Goal: Information Seeking & Learning: Learn about a topic

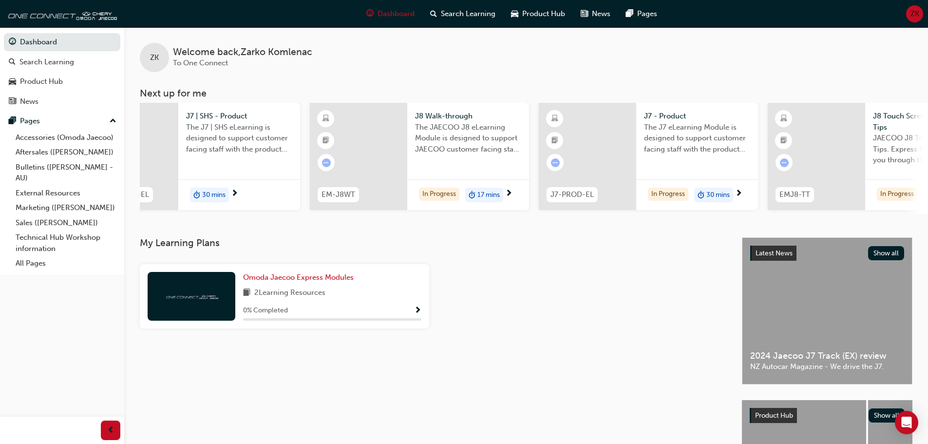
scroll to position [0, 125]
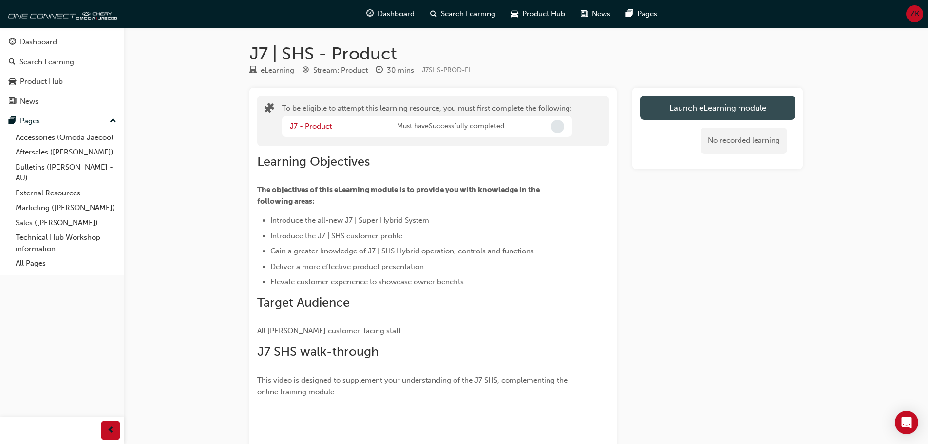
click at [776, 104] on button "Launch eLearning module" at bounding box center [717, 107] width 155 height 24
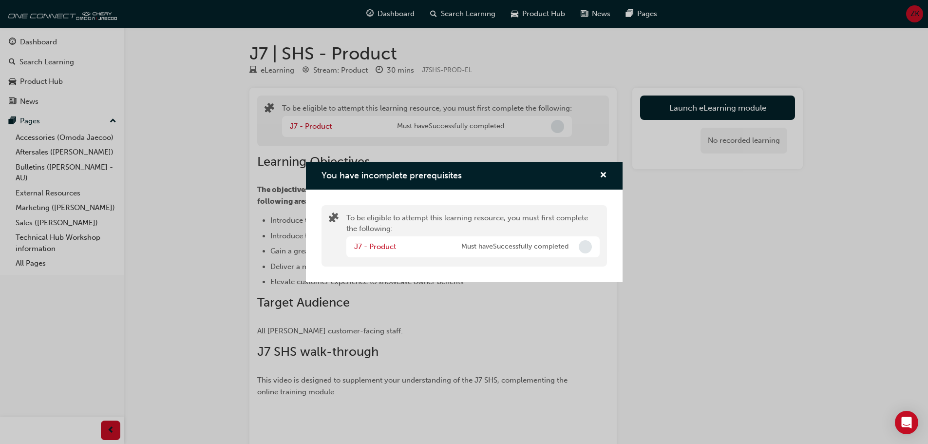
click at [588, 246] on span "Incomplete" at bounding box center [585, 246] width 13 height 13
click at [605, 173] on span "cross-icon" at bounding box center [603, 175] width 7 height 9
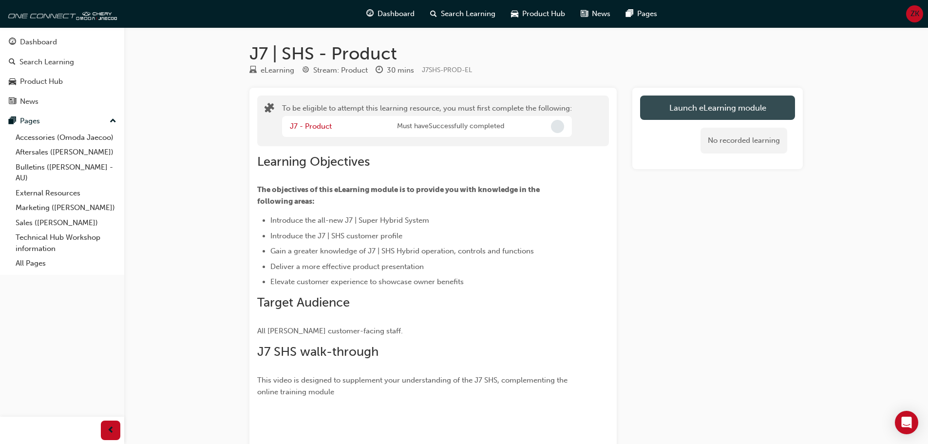
click at [666, 109] on button "Launch eLearning module" at bounding box center [717, 107] width 155 height 24
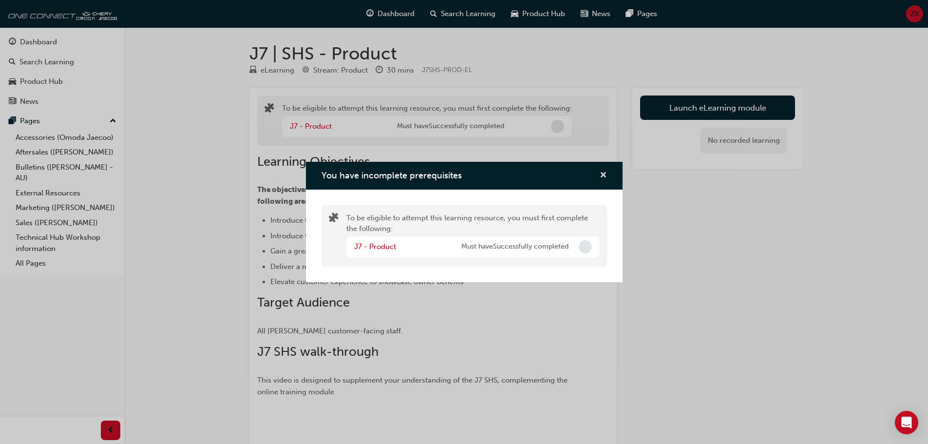
click at [600, 176] on button "You have incomplete prerequisites" at bounding box center [603, 176] width 7 height 12
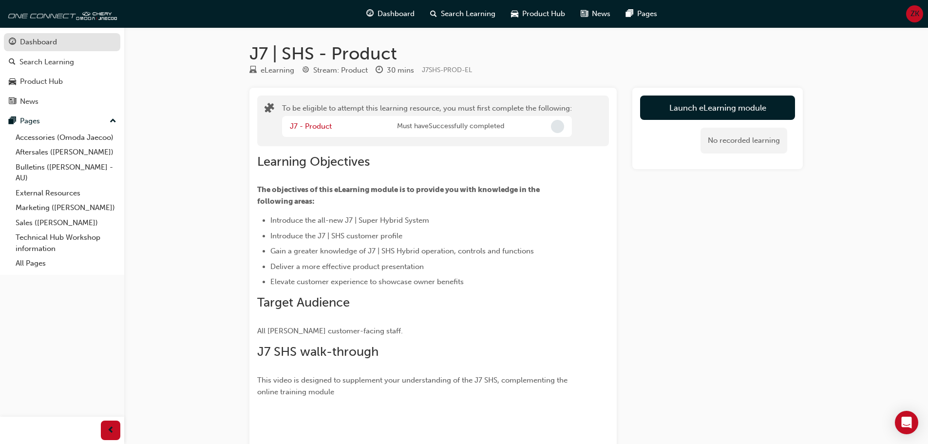
click at [49, 44] on div "Dashboard" at bounding box center [38, 42] width 37 height 11
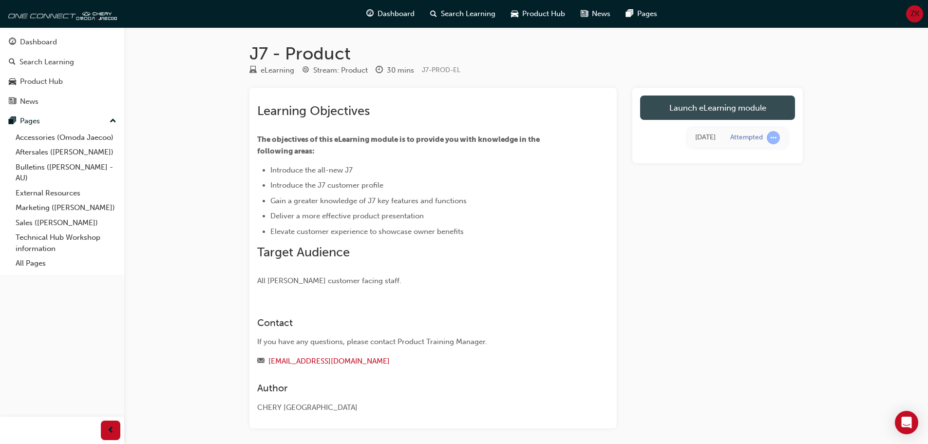
click at [694, 110] on link "Launch eLearning module" at bounding box center [717, 107] width 155 height 24
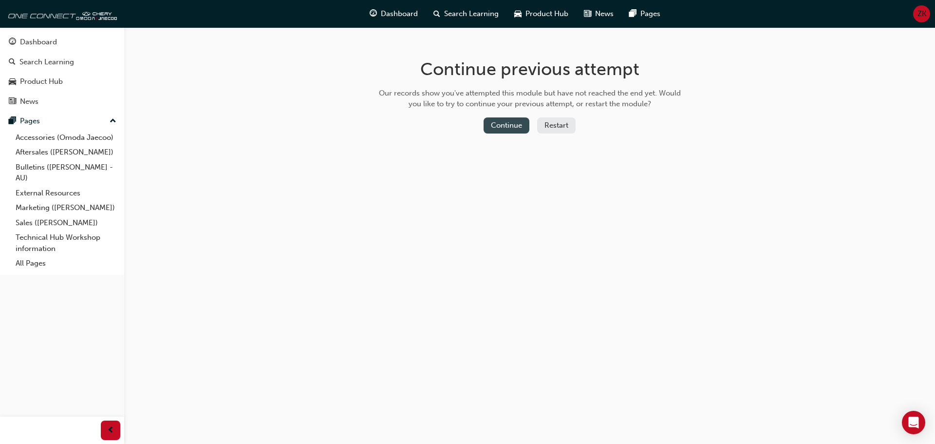
click at [505, 120] on button "Continue" at bounding box center [507, 125] width 46 height 16
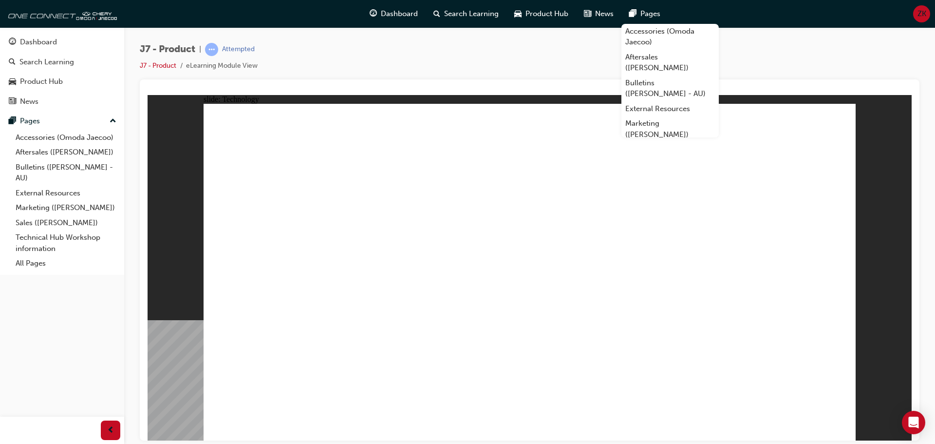
drag, startPoint x: 480, startPoint y: 320, endPoint x: 476, endPoint y: 263, distance: 57.2
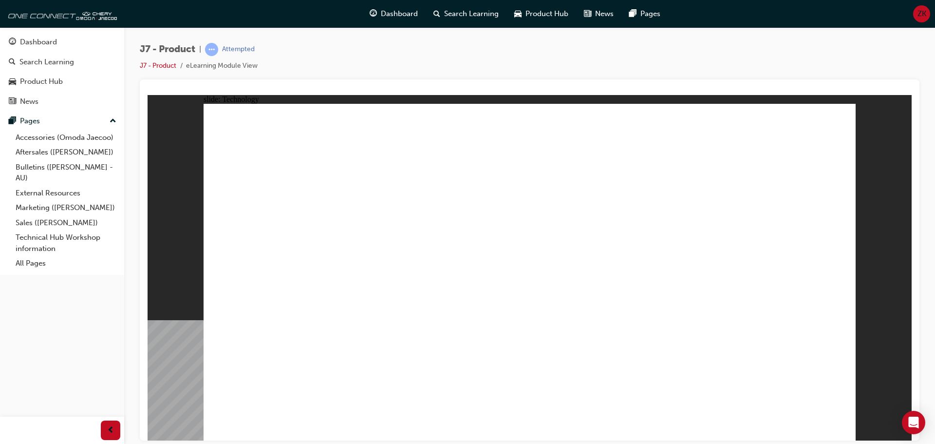
drag, startPoint x: 339, startPoint y: 201, endPoint x: 553, endPoint y: 212, distance: 214.1
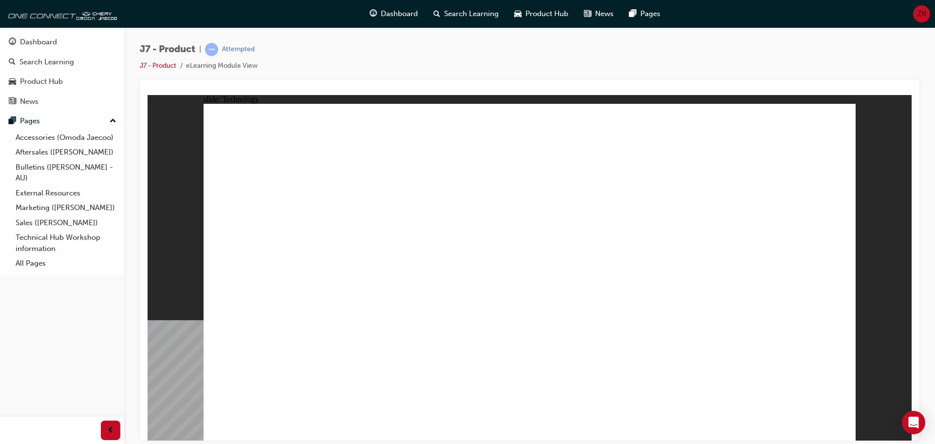
drag, startPoint x: 534, startPoint y: 192, endPoint x: 524, endPoint y: 303, distance: 111.0
drag, startPoint x: 508, startPoint y: 321, endPoint x: 692, endPoint y: 253, distance: 196.5
drag, startPoint x: 712, startPoint y: 198, endPoint x: 720, endPoint y: 284, distance: 85.6
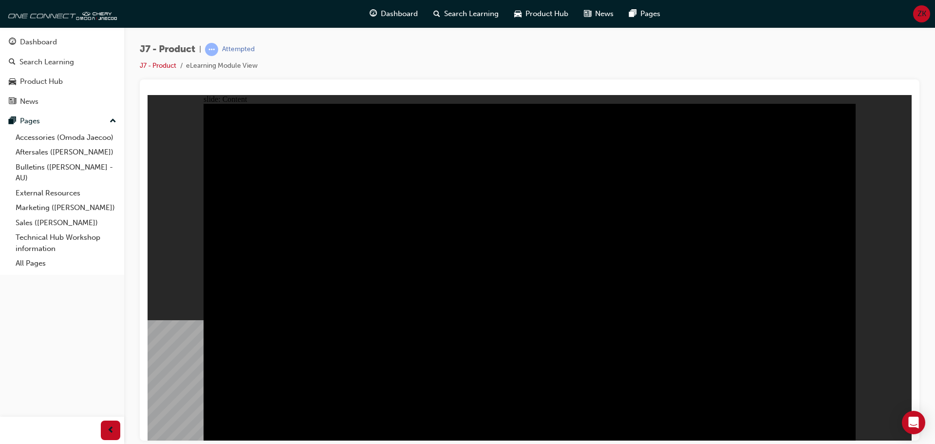
drag, startPoint x: 829, startPoint y: 420, endPoint x: 835, endPoint y: 422, distance: 6.5
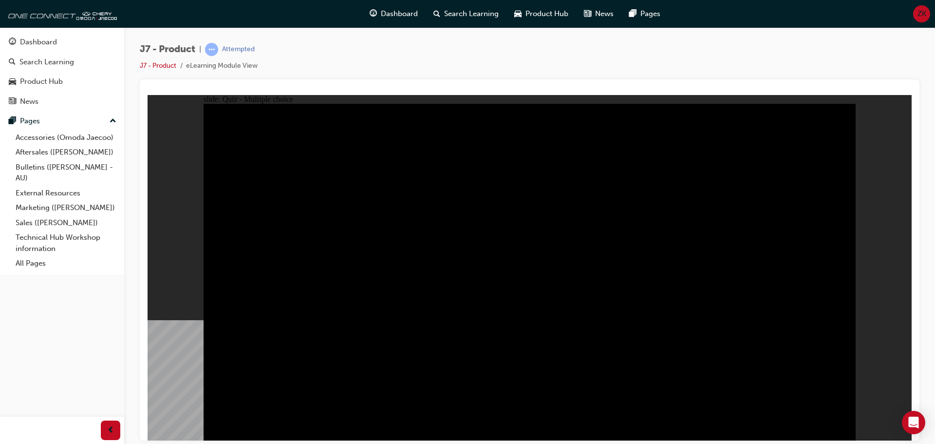
radio input "true"
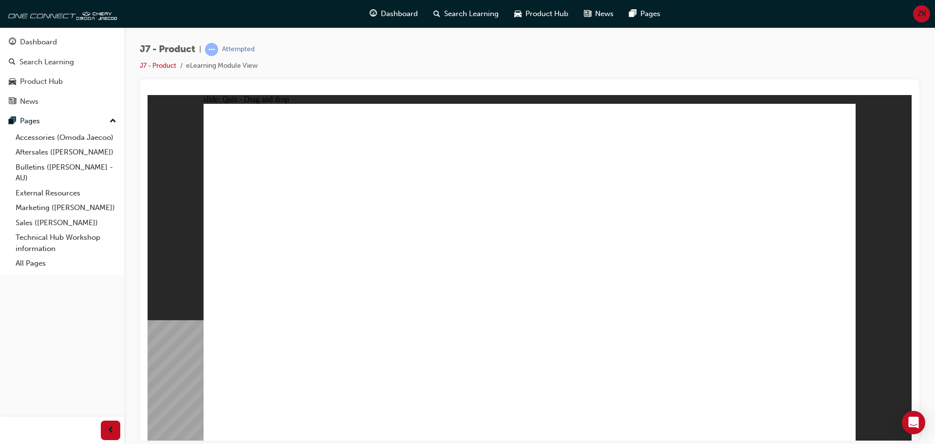
drag, startPoint x: 791, startPoint y: 136, endPoint x: 280, endPoint y: 293, distance: 534.7
drag, startPoint x: 532, startPoint y: 147, endPoint x: 551, endPoint y: 296, distance: 150.2
drag, startPoint x: 550, startPoint y: 291, endPoint x: 691, endPoint y: 285, distance: 141.4
drag, startPoint x: 717, startPoint y: 199, endPoint x: 795, endPoint y: 283, distance: 114.4
drag, startPoint x: 666, startPoint y: 133, endPoint x: 442, endPoint y: 283, distance: 269.0
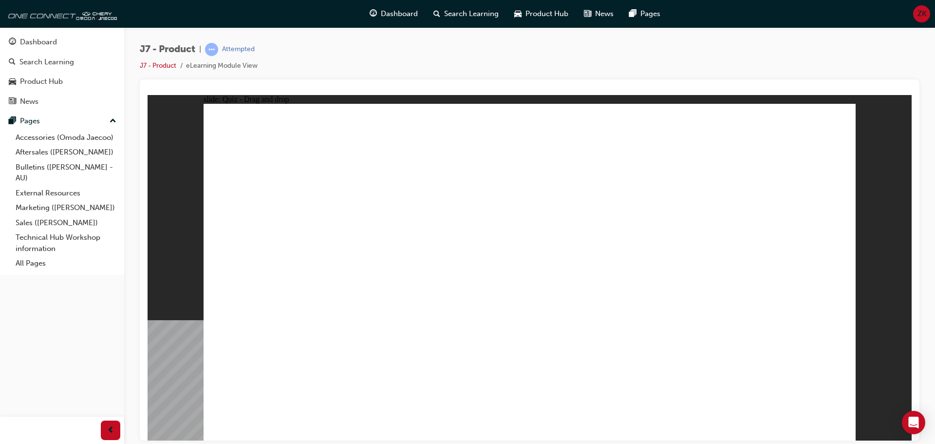
drag, startPoint x: 606, startPoint y: 195, endPoint x: 570, endPoint y: 270, distance: 83.2
drag, startPoint x: 514, startPoint y: 146, endPoint x: 789, endPoint y: 303, distance: 317.3
drag, startPoint x: 723, startPoint y: 205, endPoint x: 677, endPoint y: 289, distance: 96.4
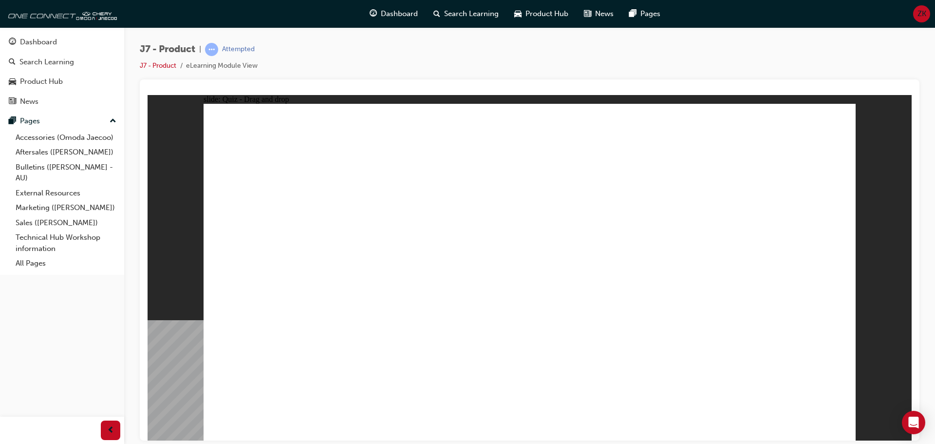
drag, startPoint x: 605, startPoint y: 195, endPoint x: 446, endPoint y: 280, distance: 179.4
drag, startPoint x: 684, startPoint y: 127, endPoint x: 322, endPoint y: 281, distance: 394.0
drag, startPoint x: 796, startPoint y: 132, endPoint x: 552, endPoint y: 285, distance: 287.9
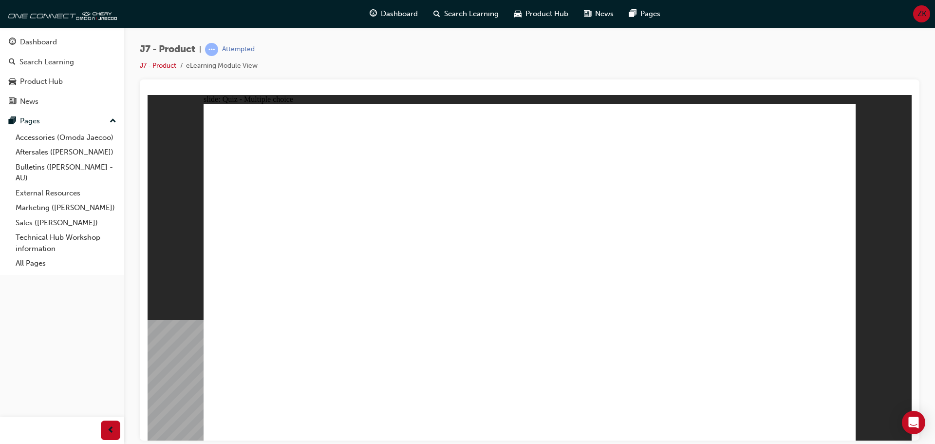
radio input "true"
drag, startPoint x: 533, startPoint y: 143, endPoint x: 578, endPoint y: 315, distance: 177.7
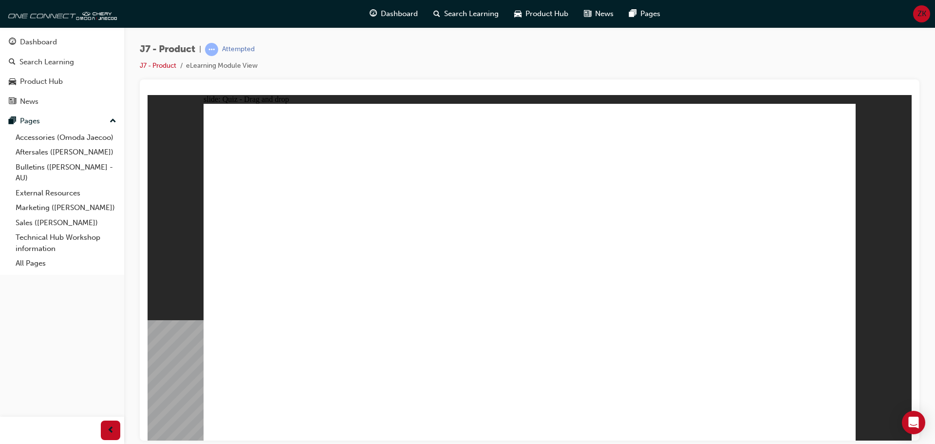
drag, startPoint x: 533, startPoint y: 169, endPoint x: 599, endPoint y: 343, distance: 186.2
drag, startPoint x: 617, startPoint y: 198, endPoint x: 597, endPoint y: 330, distance: 133.0
drag, startPoint x: 661, startPoint y: 139, endPoint x: 677, endPoint y: 318, distance: 179.5
drag, startPoint x: 645, startPoint y: 165, endPoint x: 660, endPoint y: 337, distance: 172.1
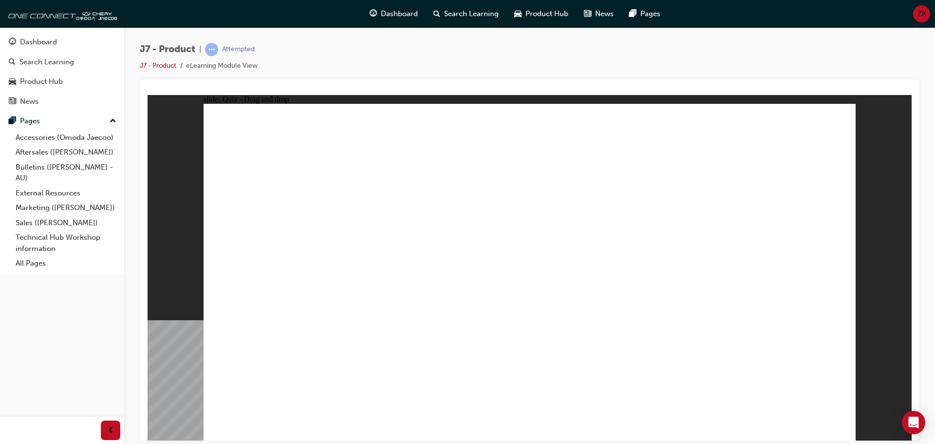
drag, startPoint x: 562, startPoint y: 153, endPoint x: 536, endPoint y: 323, distance: 172.0
drag, startPoint x: 693, startPoint y: 152, endPoint x: 392, endPoint y: 319, distance: 344.1
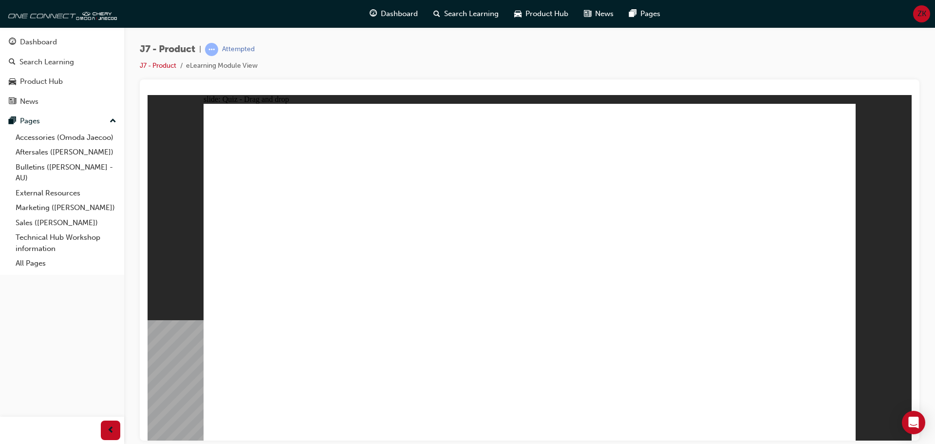
drag, startPoint x: 541, startPoint y: 142, endPoint x: 386, endPoint y: 347, distance: 257.0
drag, startPoint x: 677, startPoint y: 143, endPoint x: 343, endPoint y: 330, distance: 382.6
drag, startPoint x: 819, startPoint y: 142, endPoint x: 614, endPoint y: 310, distance: 265.2
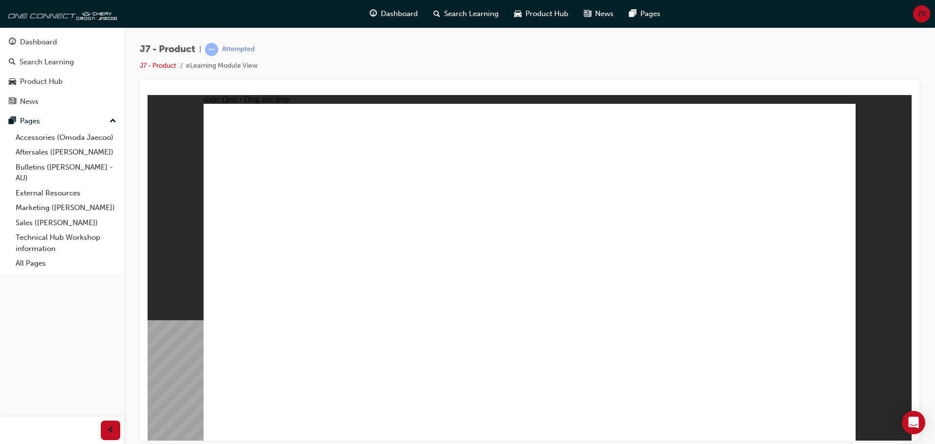
drag, startPoint x: 796, startPoint y: 156, endPoint x: 635, endPoint y: 306, distance: 220.3
drag, startPoint x: 501, startPoint y: 142, endPoint x: 580, endPoint y: 351, distance: 223.4
drag, startPoint x: 551, startPoint y: 139, endPoint x: 566, endPoint y: 345, distance: 207.0
drag, startPoint x: 508, startPoint y: 167, endPoint x: 492, endPoint y: 215, distance: 51.3
drag, startPoint x: 550, startPoint y: 170, endPoint x: 418, endPoint y: 319, distance: 198.8
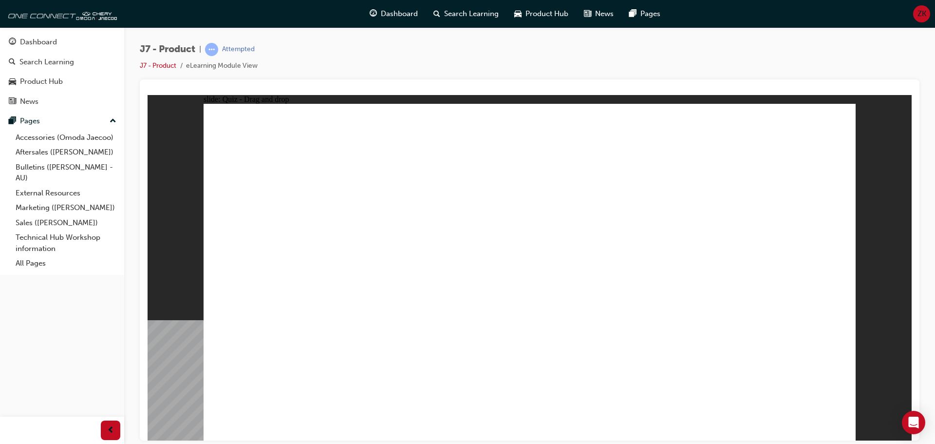
drag, startPoint x: 593, startPoint y: 137, endPoint x: 379, endPoint y: 319, distance: 280.3
drag, startPoint x: 699, startPoint y: 138, endPoint x: 416, endPoint y: 330, distance: 342.0
drag, startPoint x: 738, startPoint y: 142, endPoint x: 371, endPoint y: 339, distance: 416.1
drag, startPoint x: 748, startPoint y: 171, endPoint x: 431, endPoint y: 330, distance: 355.1
drag, startPoint x: 700, startPoint y: 168, endPoint x: 645, endPoint y: 269, distance: 115.3
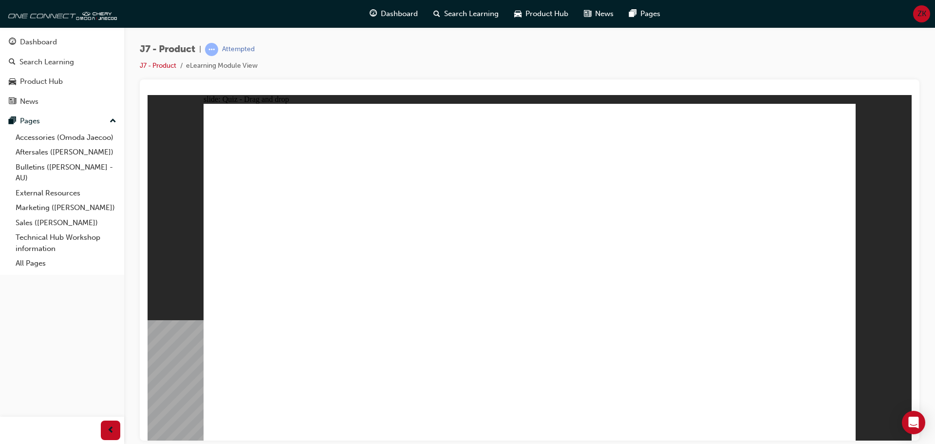
drag, startPoint x: 592, startPoint y: 191, endPoint x: 554, endPoint y: 322, distance: 135.8
drag, startPoint x: 647, startPoint y: 141, endPoint x: 405, endPoint y: 321, distance: 301.6
drag, startPoint x: 642, startPoint y: 171, endPoint x: 601, endPoint y: 322, distance: 155.9
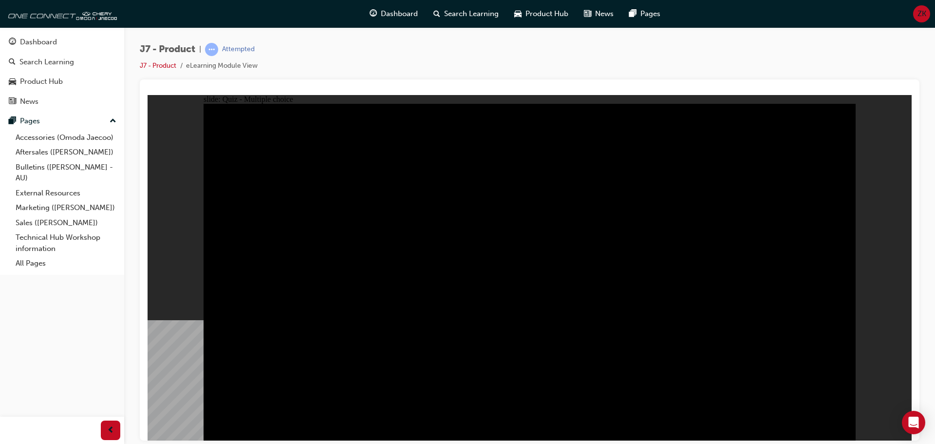
radio input "true"
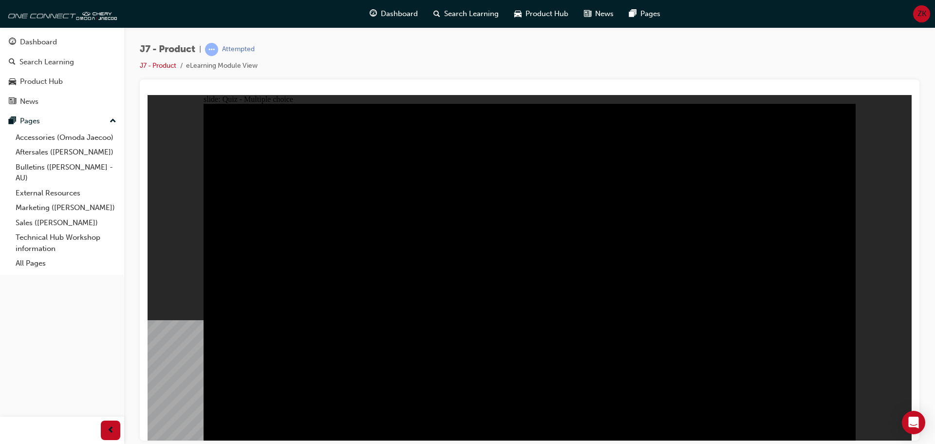
radio input "true"
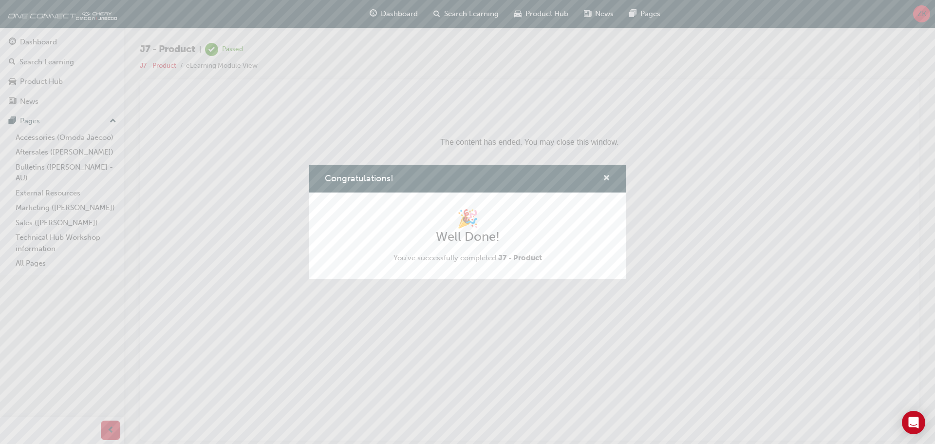
click at [606, 174] on span "cross-icon" at bounding box center [606, 178] width 7 height 9
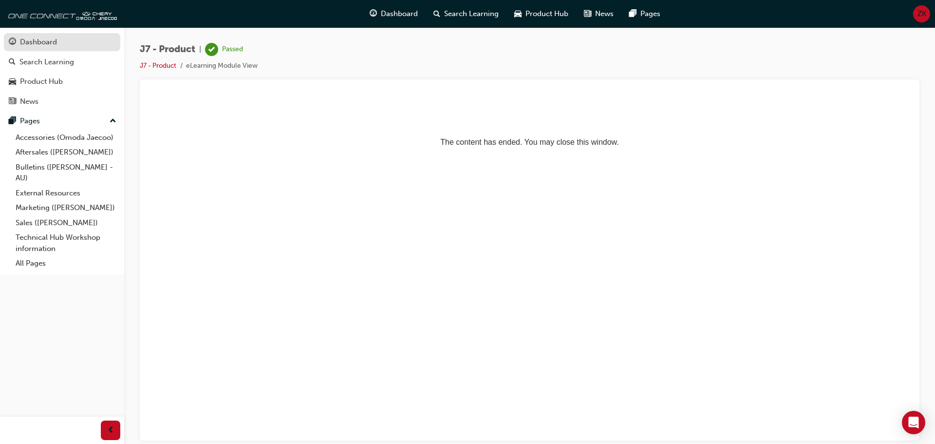
click at [29, 44] on div "Dashboard" at bounding box center [38, 42] width 37 height 11
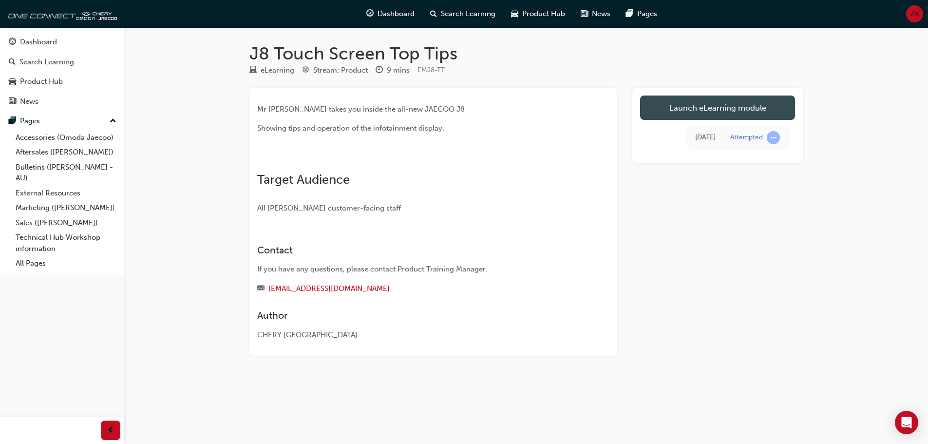
click at [677, 106] on link "Launch eLearning module" at bounding box center [717, 107] width 155 height 24
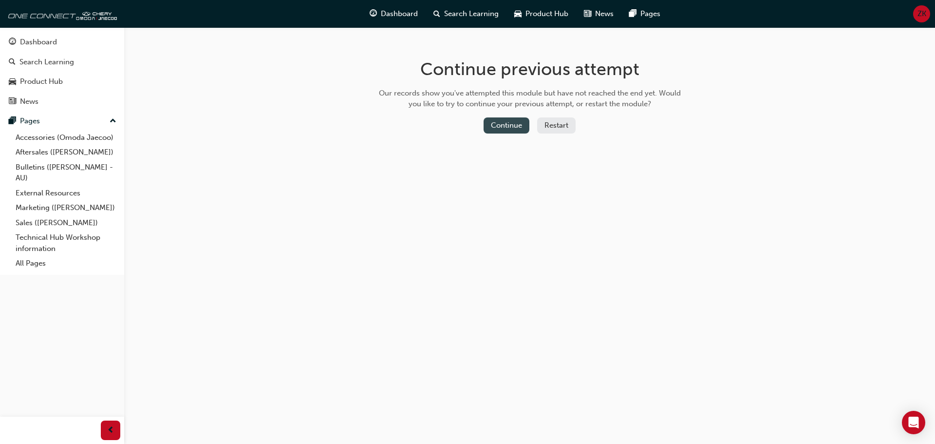
click at [497, 120] on button "Continue" at bounding box center [507, 125] width 46 height 16
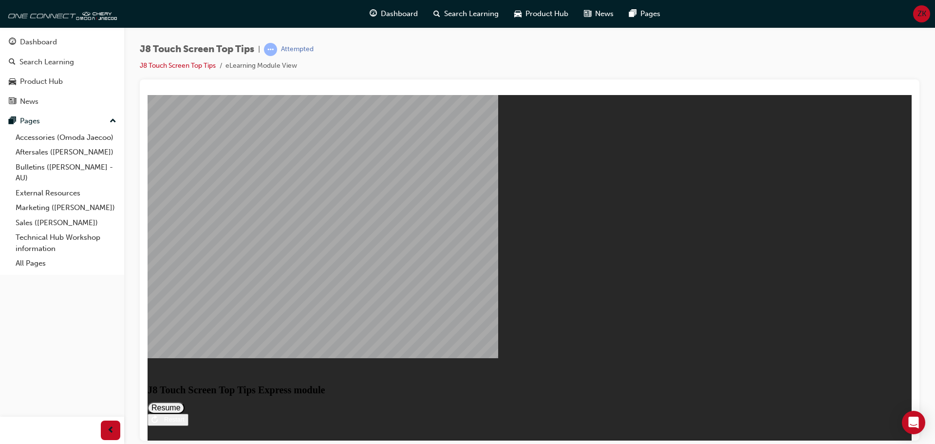
click at [185, 401] on button "Resume" at bounding box center [166, 407] width 37 height 12
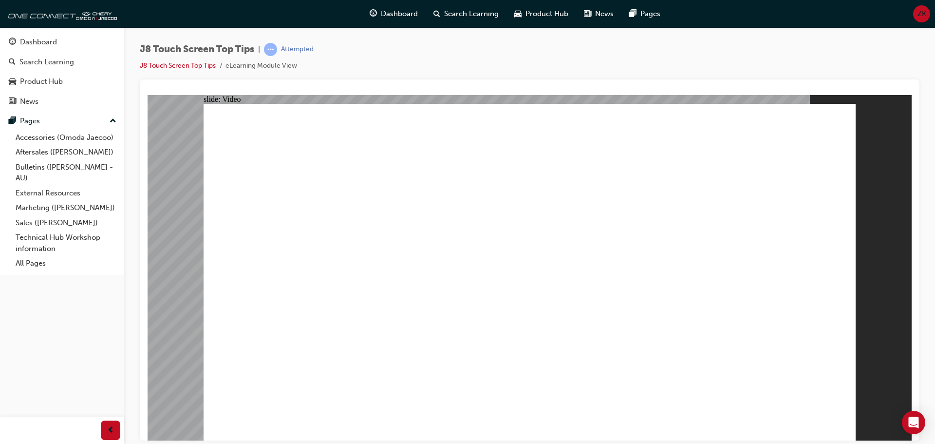
click at [81, 48] on div "Dashboard" at bounding box center [62, 42] width 107 height 12
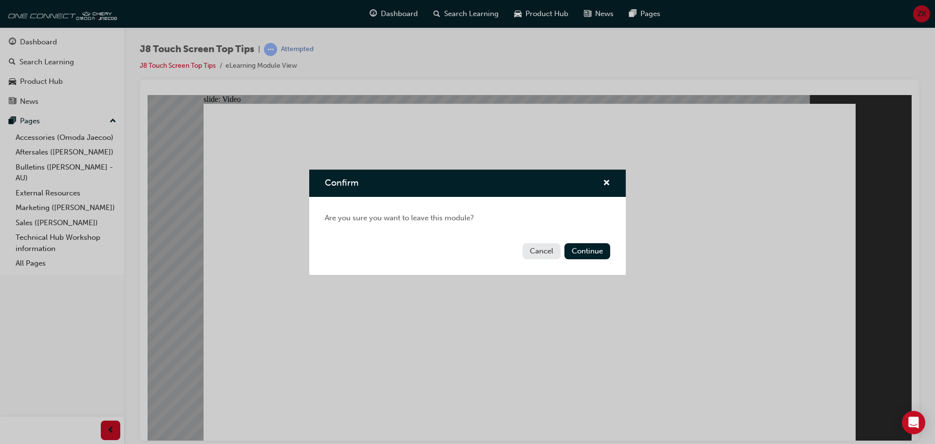
drag, startPoint x: 579, startPoint y: 241, endPoint x: 589, endPoint y: 241, distance: 9.8
click at [578, 241] on div "Cancel Continue" at bounding box center [467, 257] width 317 height 36
click at [576, 249] on button "Continue" at bounding box center [588, 251] width 46 height 16
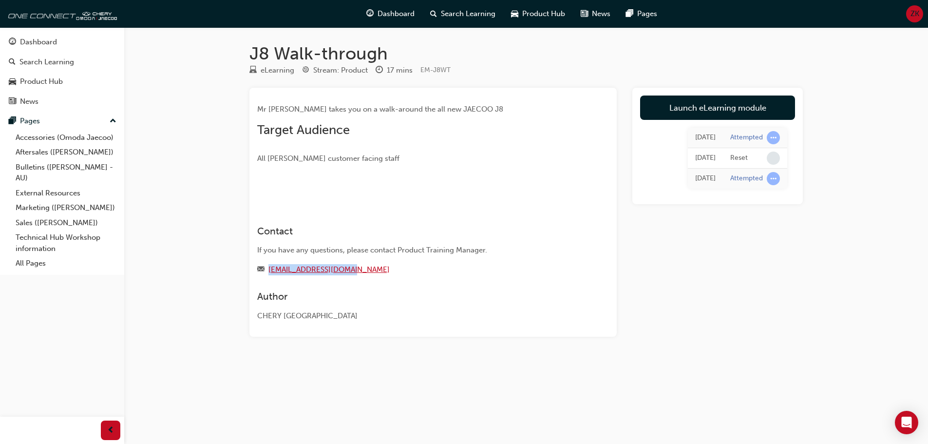
drag, startPoint x: 362, startPoint y: 396, endPoint x: 269, endPoint y: 399, distance: 93.1
click at [269, 276] on div "training@chery.com.au" at bounding box center [415, 270] width 317 height 12
copy link "training@chery.com.au"
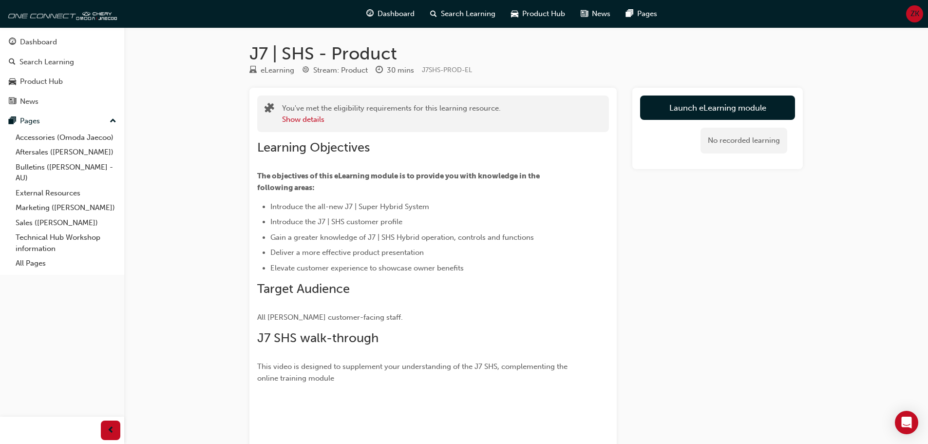
click at [664, 95] on div "Launch eLearning module No recorded learning" at bounding box center [717, 128] width 171 height 81
click at [667, 107] on link "Launch eLearning module" at bounding box center [717, 107] width 155 height 24
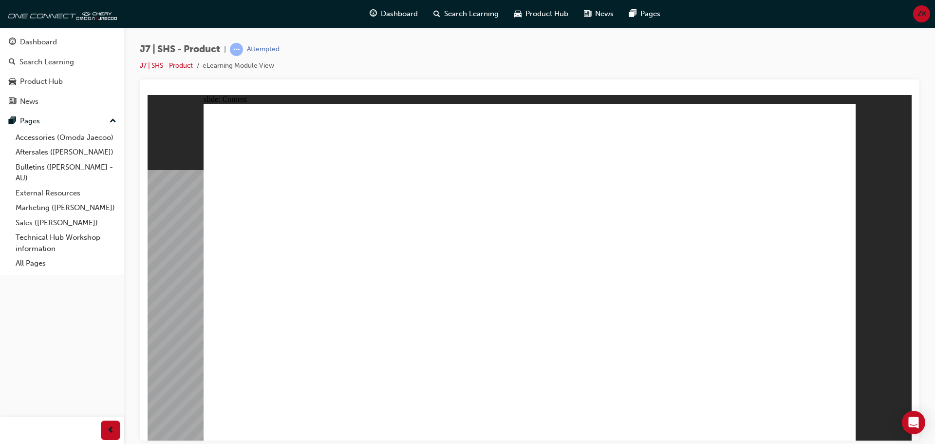
drag, startPoint x: 680, startPoint y: 179, endPoint x: 697, endPoint y: 220, distance: 44.5
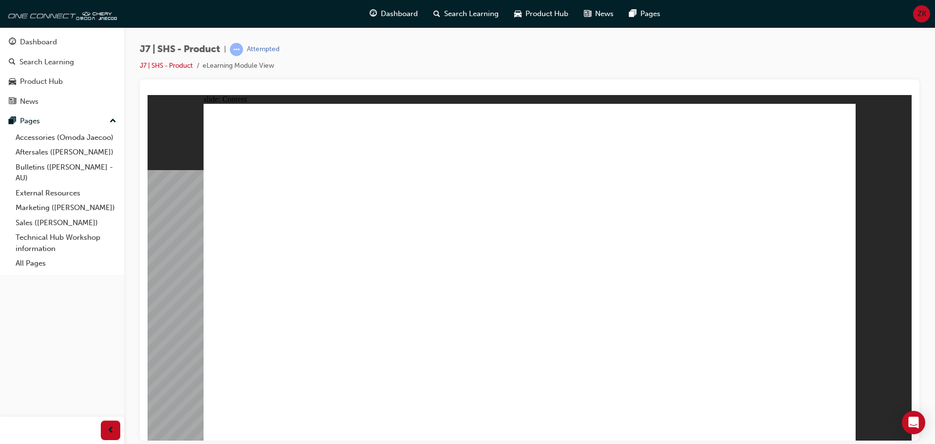
drag, startPoint x: 676, startPoint y: 143, endPoint x: 744, endPoint y: 249, distance: 125.9
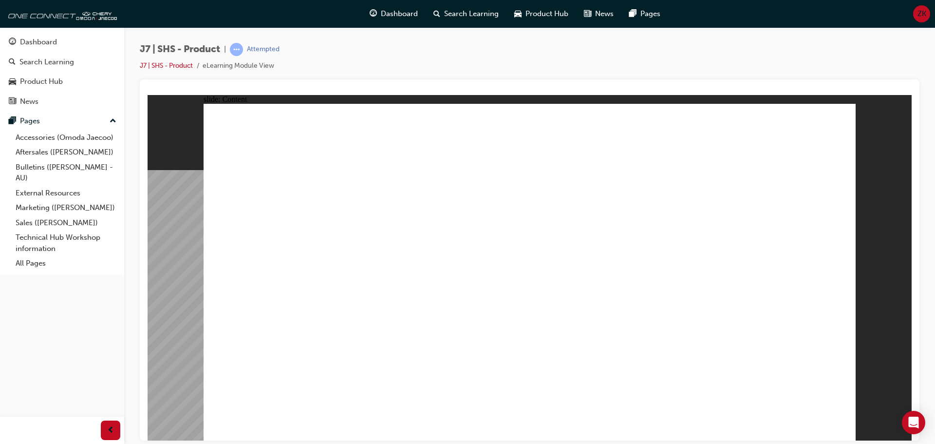
drag, startPoint x: 738, startPoint y: 190, endPoint x: 771, endPoint y: 191, distance: 32.7
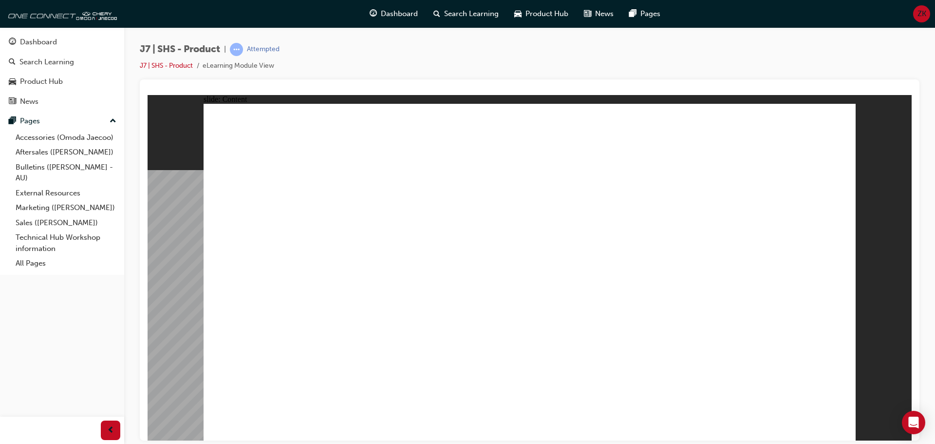
drag, startPoint x: 579, startPoint y: 362, endPoint x: 579, endPoint y: 373, distance: 10.7
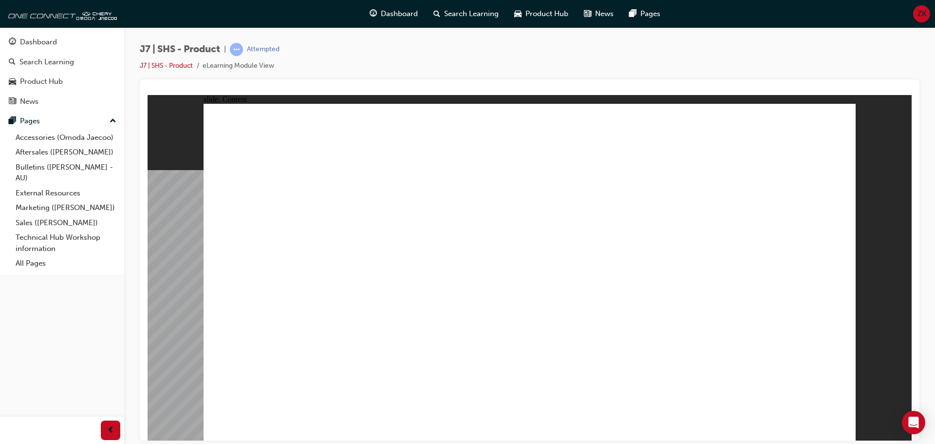
drag, startPoint x: 378, startPoint y: 214, endPoint x: 383, endPoint y: 206, distance: 9.5
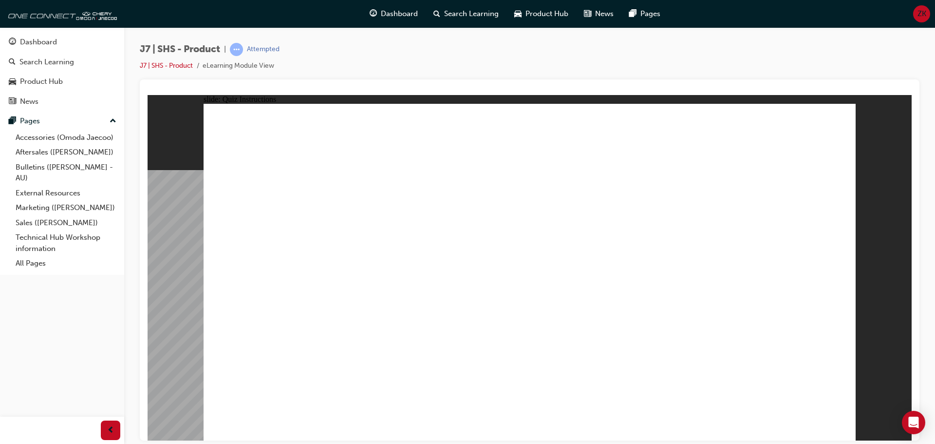
radio input "true"
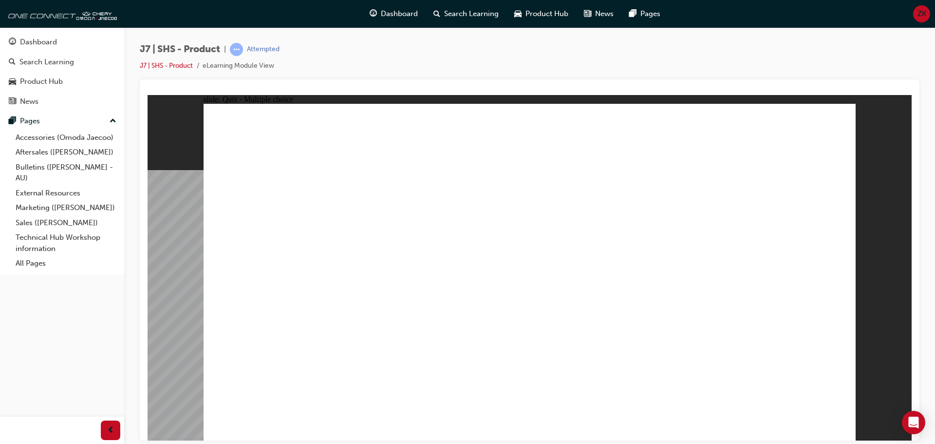
radio input "true"
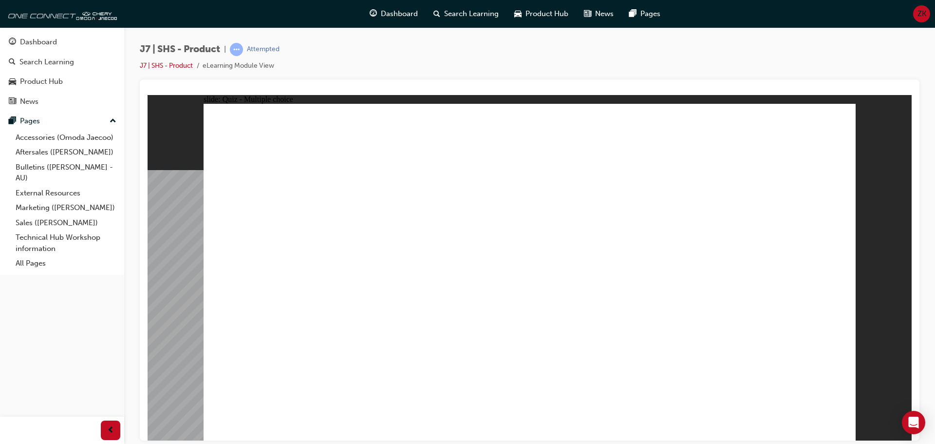
radio input "true"
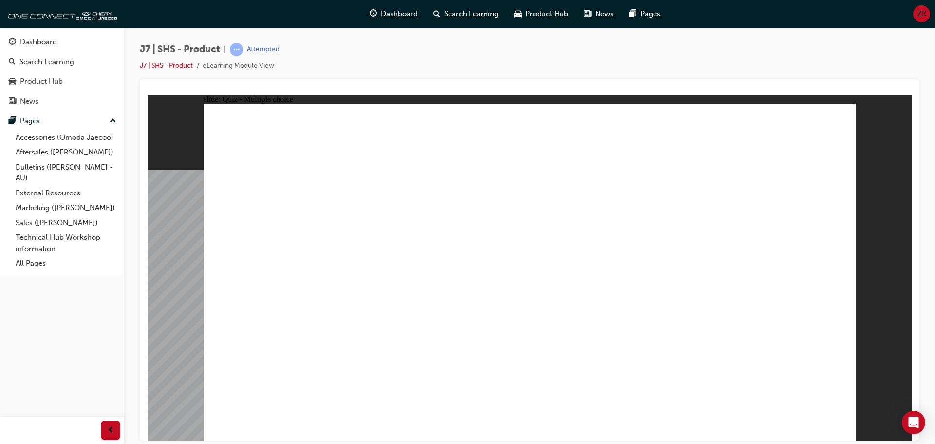
radio input "true"
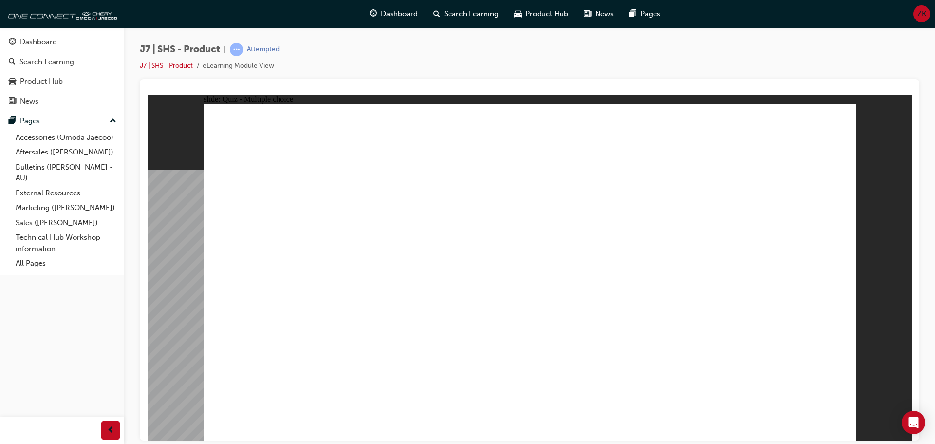
drag, startPoint x: 541, startPoint y: 340, endPoint x: 541, endPoint y: 334, distance: 5.8
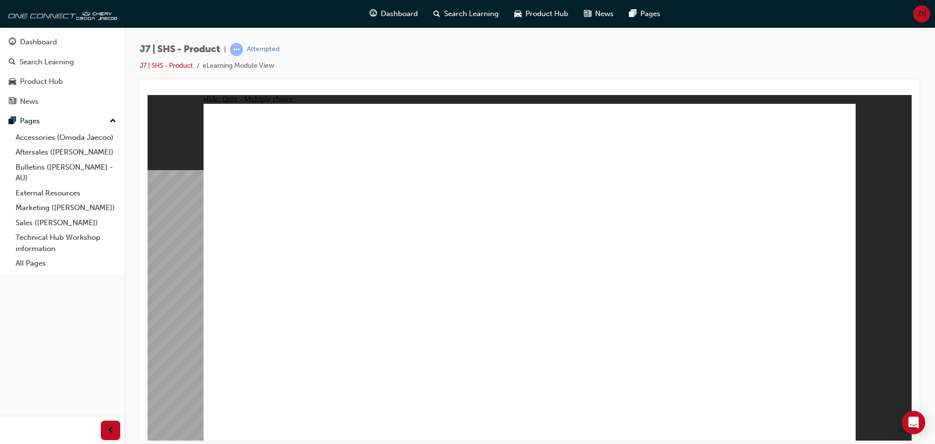
radio input "true"
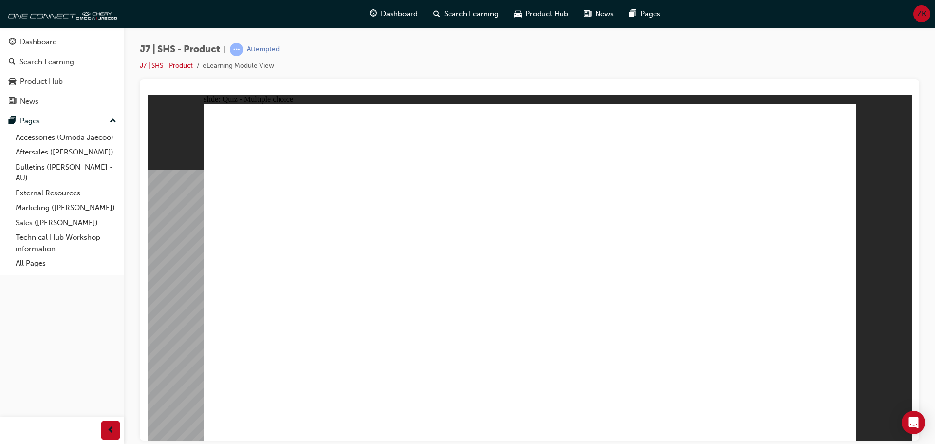
radio input "true"
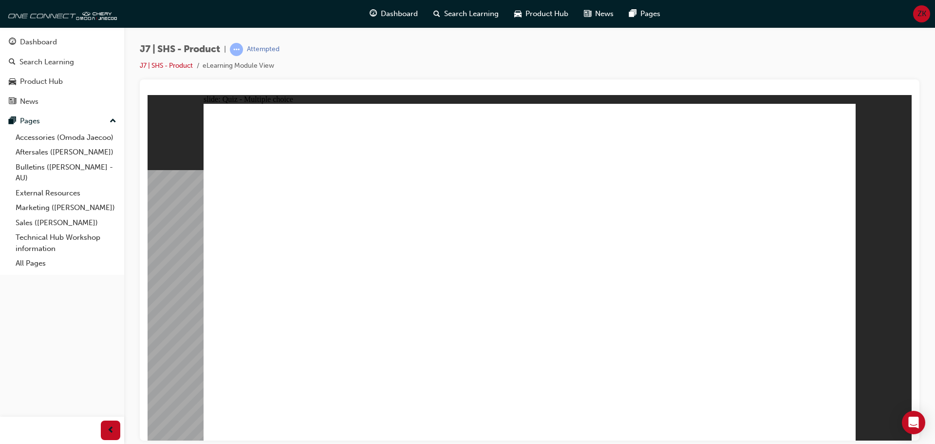
radio input "true"
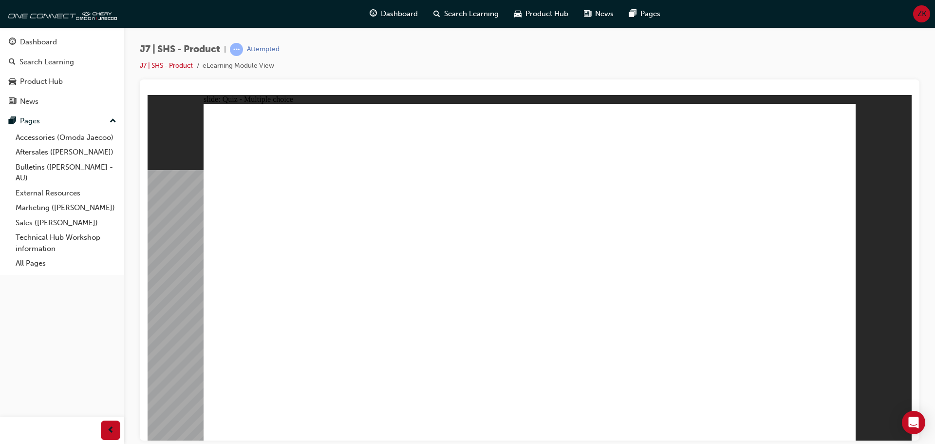
radio input "true"
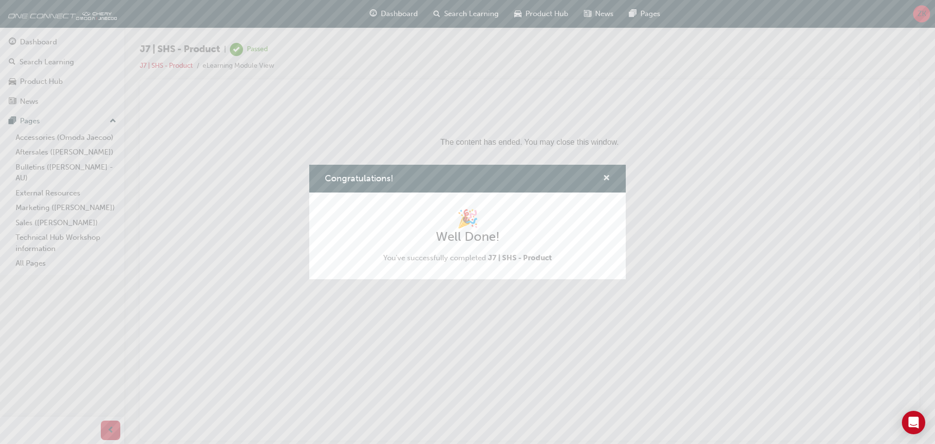
click at [608, 178] on span "cross-icon" at bounding box center [606, 178] width 7 height 9
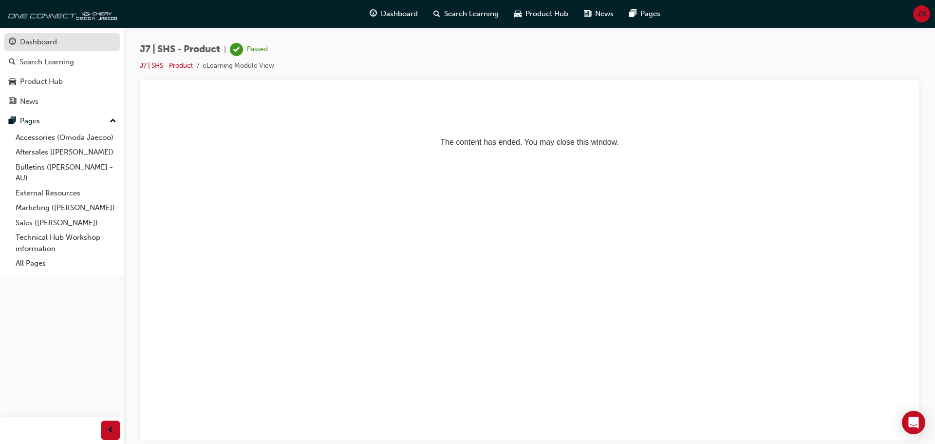
click at [53, 44] on div "Dashboard" at bounding box center [38, 42] width 37 height 11
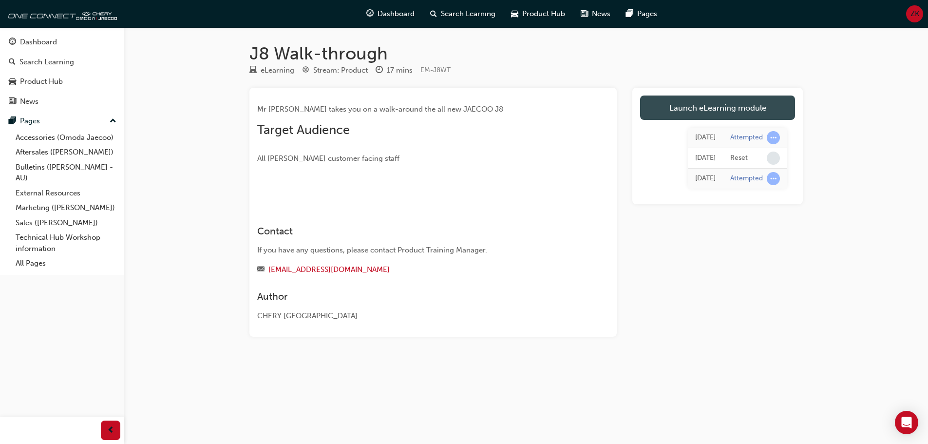
click at [717, 110] on link "Launch eLearning module" at bounding box center [717, 107] width 155 height 24
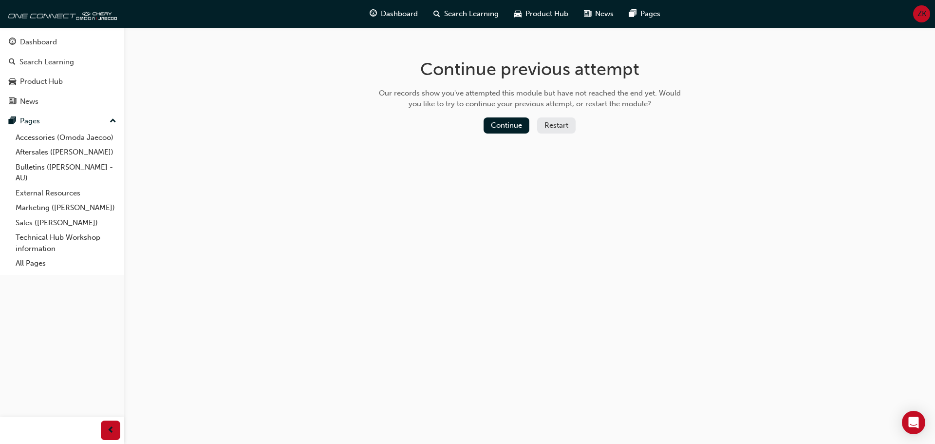
click at [562, 126] on button "Restart" at bounding box center [556, 125] width 38 height 16
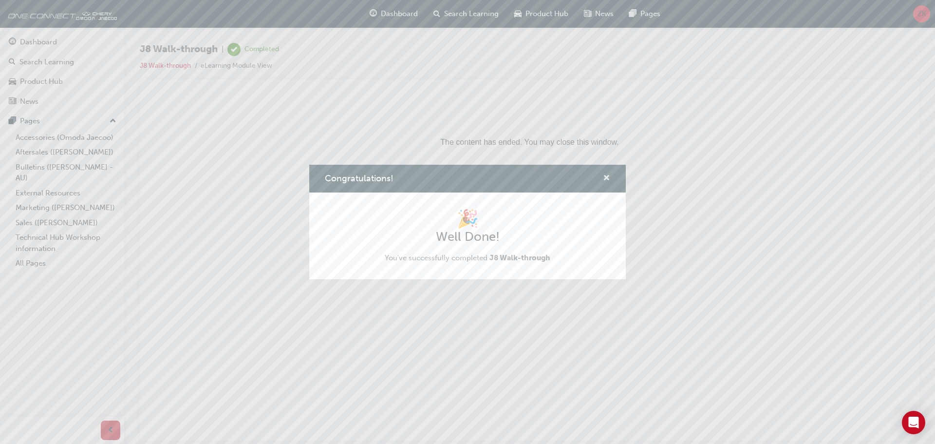
click at [606, 175] on span "cross-icon" at bounding box center [606, 178] width 7 height 9
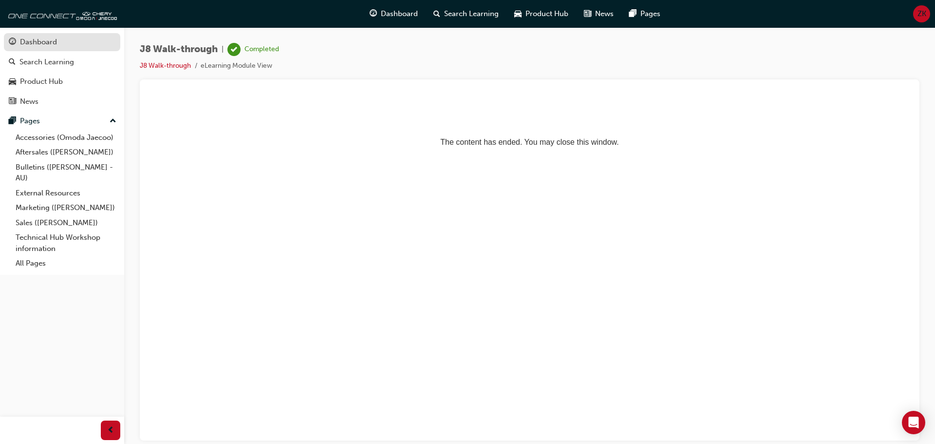
click at [81, 49] on link "Dashboard" at bounding box center [62, 42] width 116 height 18
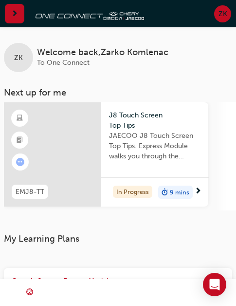
click at [74, 143] on div at bounding box center [52, 154] width 97 height 104
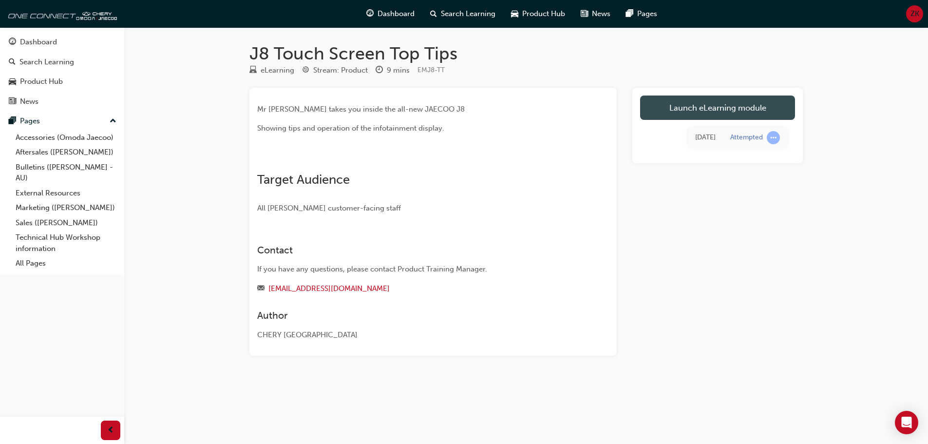
click at [720, 109] on link "Launch eLearning module" at bounding box center [717, 107] width 155 height 24
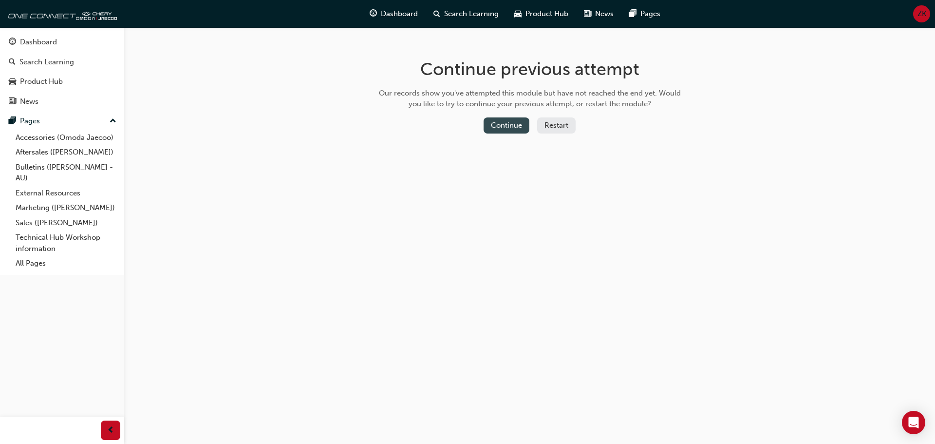
click at [518, 129] on button "Continue" at bounding box center [507, 125] width 46 height 16
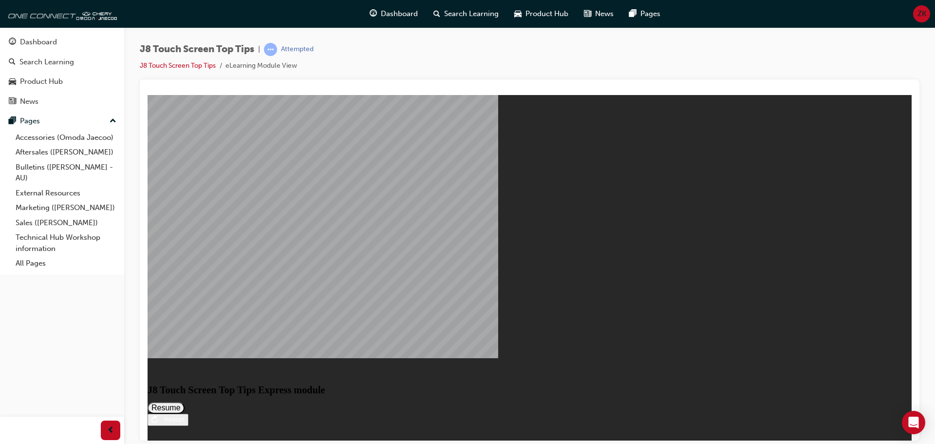
click at [185, 401] on button "Resume" at bounding box center [166, 407] width 37 height 12
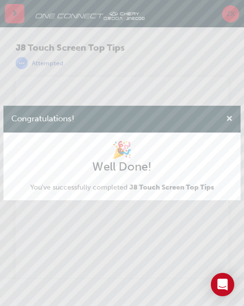
click at [230, 118] on span "cross-icon" at bounding box center [229, 119] width 7 height 8
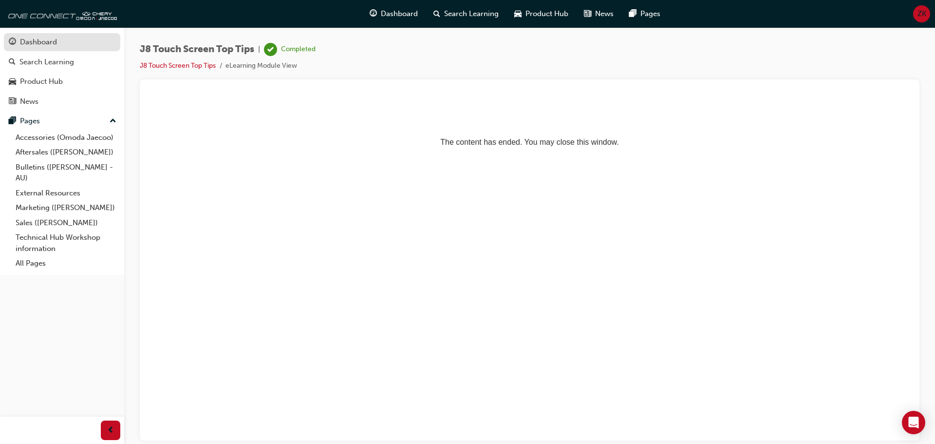
drag, startPoint x: 80, startPoint y: 40, endPoint x: 86, endPoint y: 40, distance: 5.4
click at [80, 40] on div "Dashboard" at bounding box center [62, 42] width 107 height 12
